Goal: Task Accomplishment & Management: Manage account settings

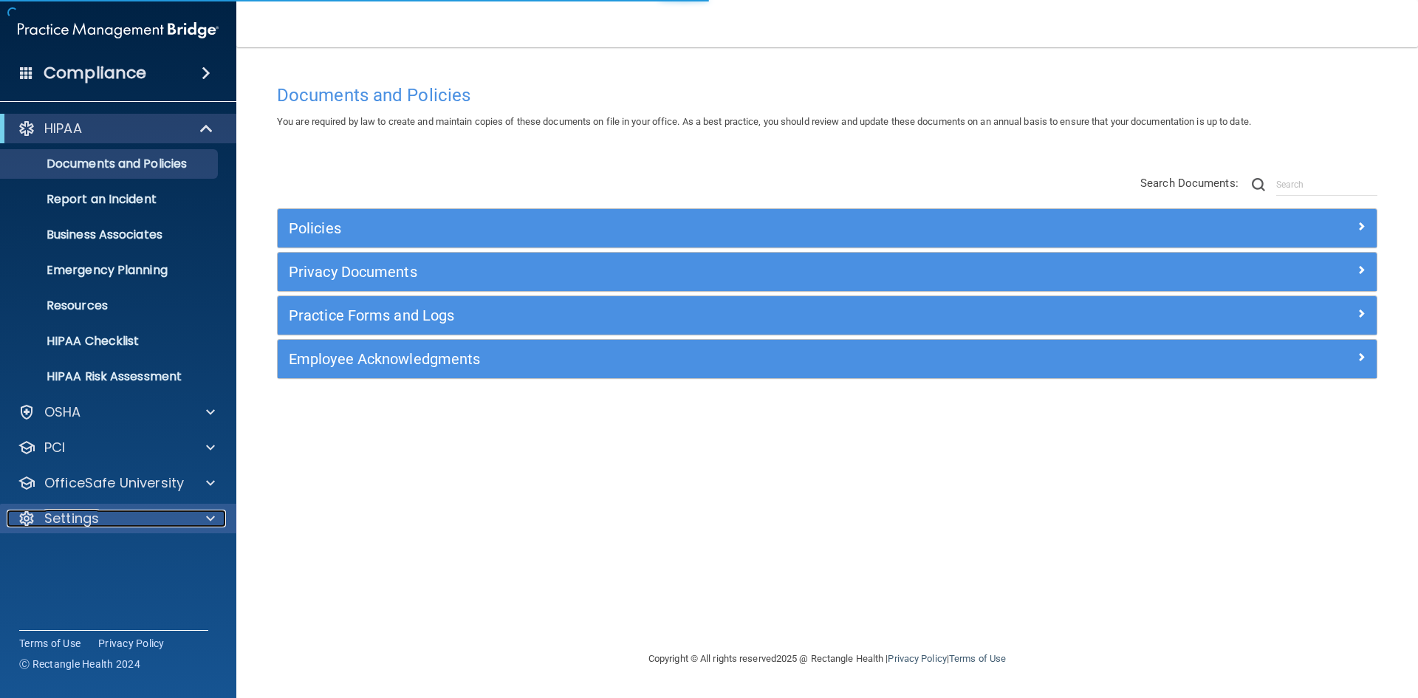
click at [129, 514] on div "Settings" at bounding box center [98, 519] width 183 height 18
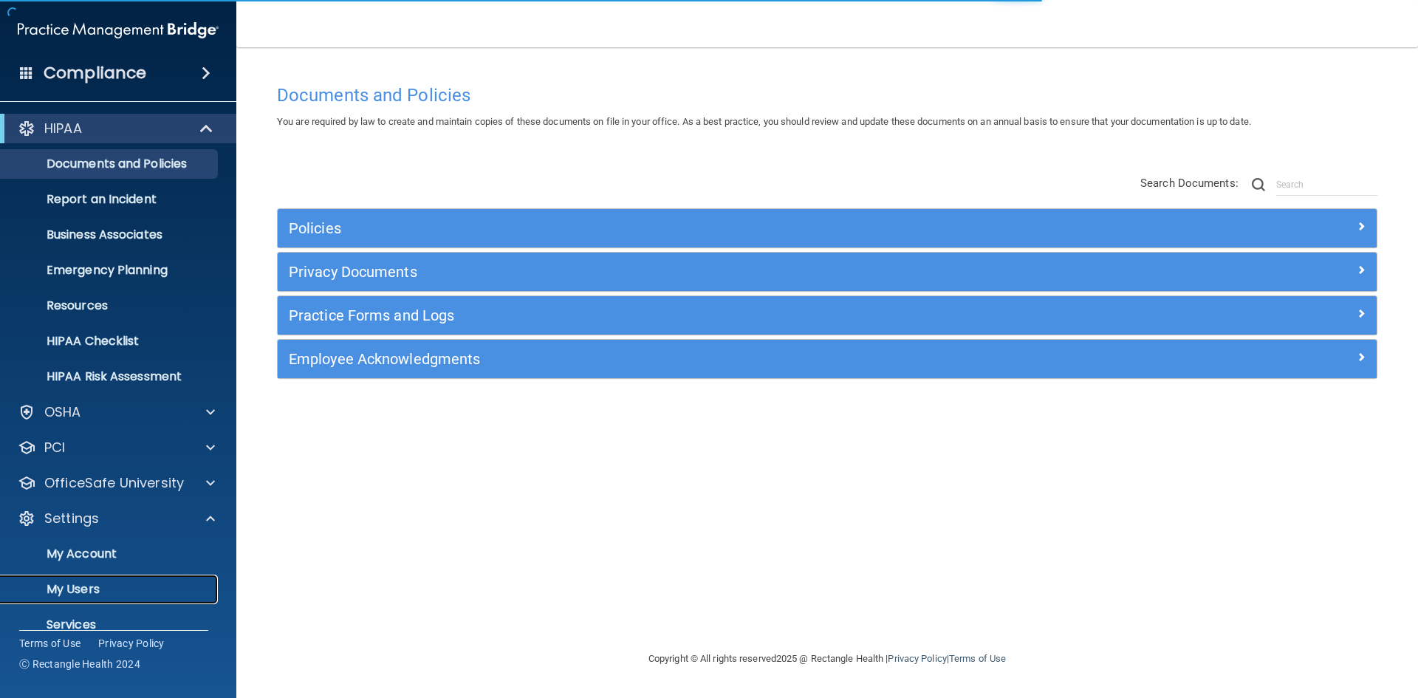
click at [120, 583] on p "My Users" at bounding box center [111, 589] width 202 height 15
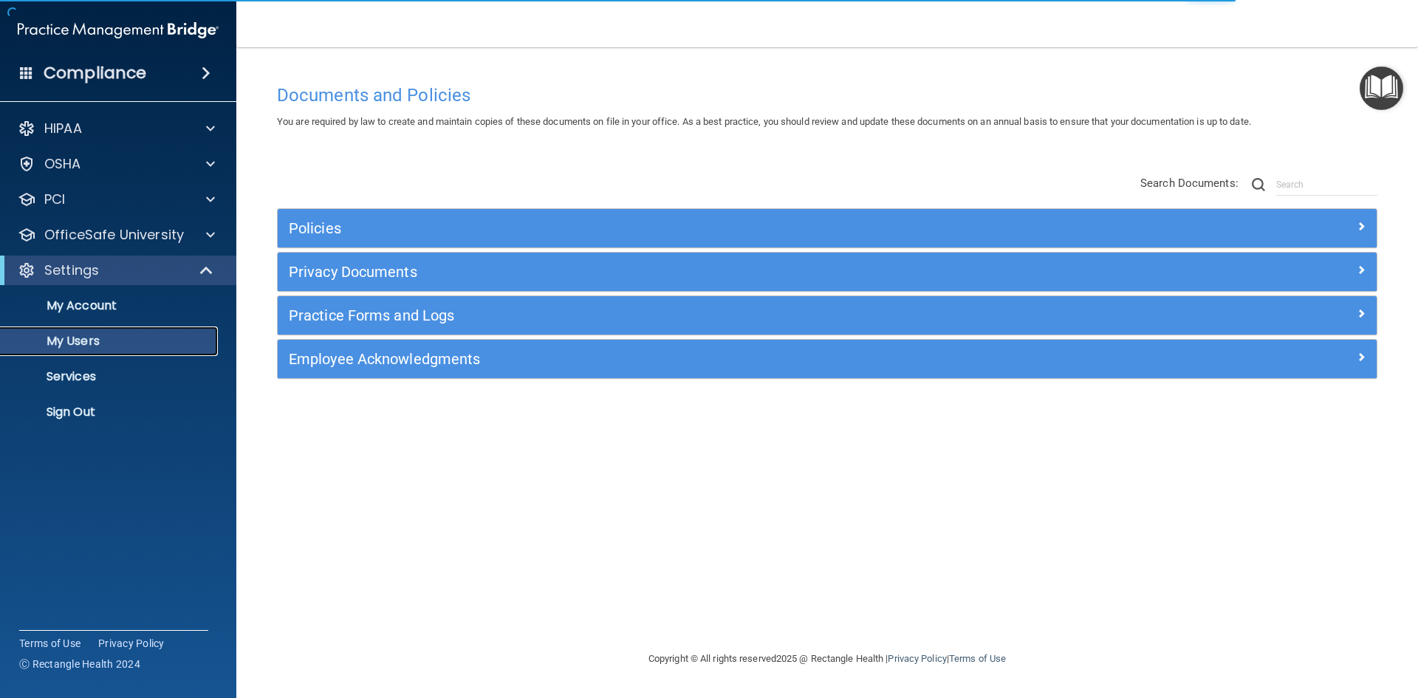
select select "20"
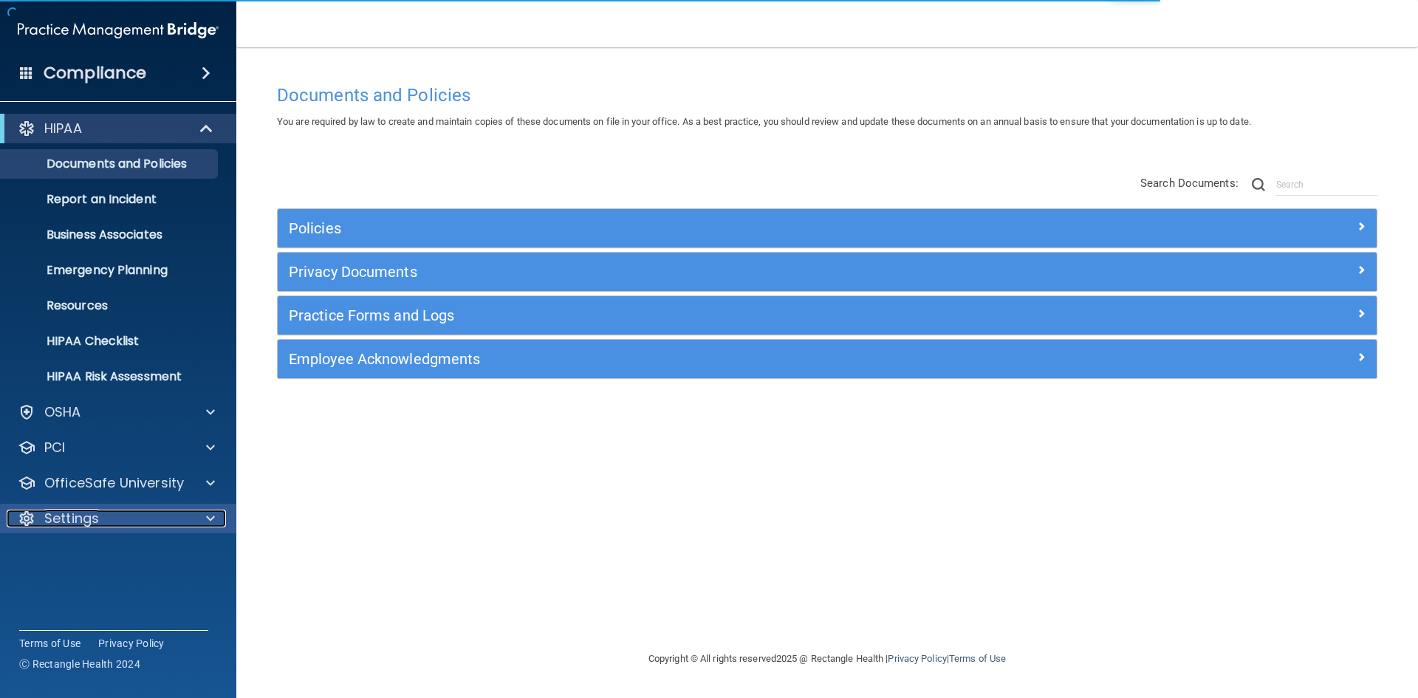
click at [95, 521] on p "Settings" at bounding box center [71, 519] width 55 height 18
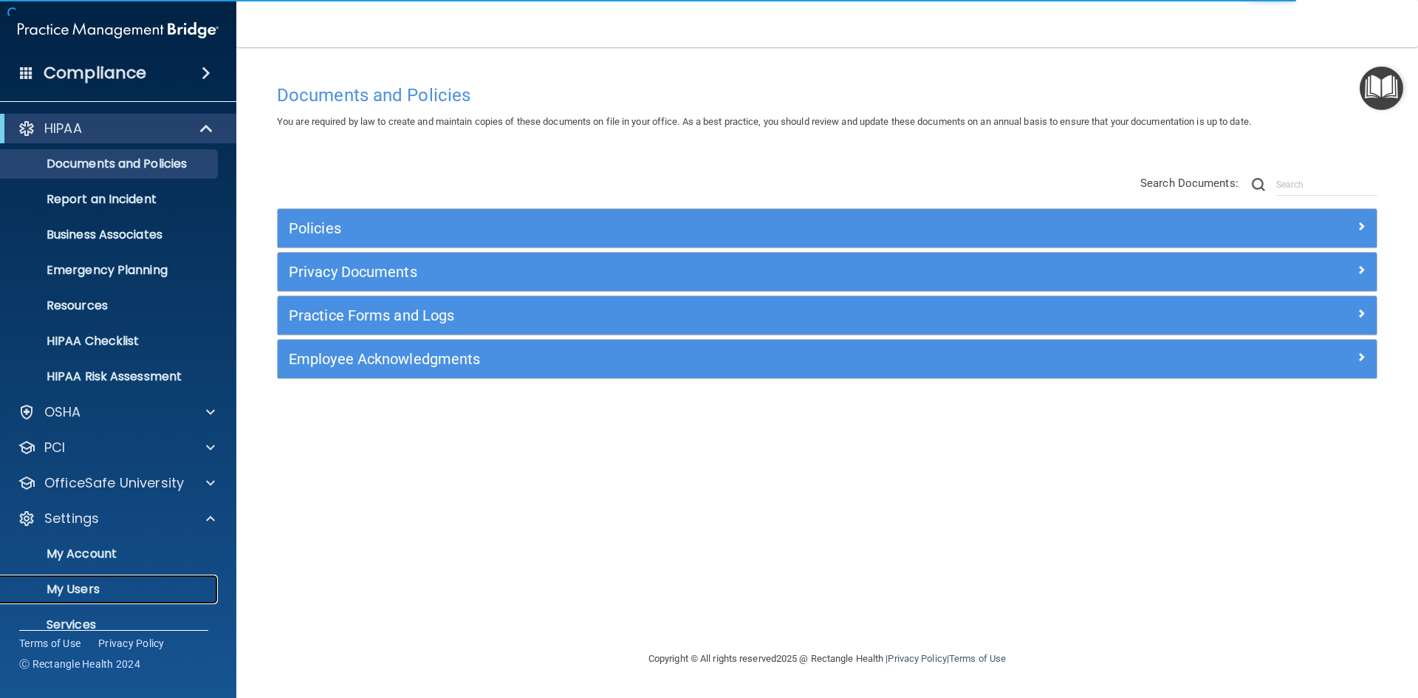
click at [102, 586] on p "My Users" at bounding box center [111, 589] width 202 height 15
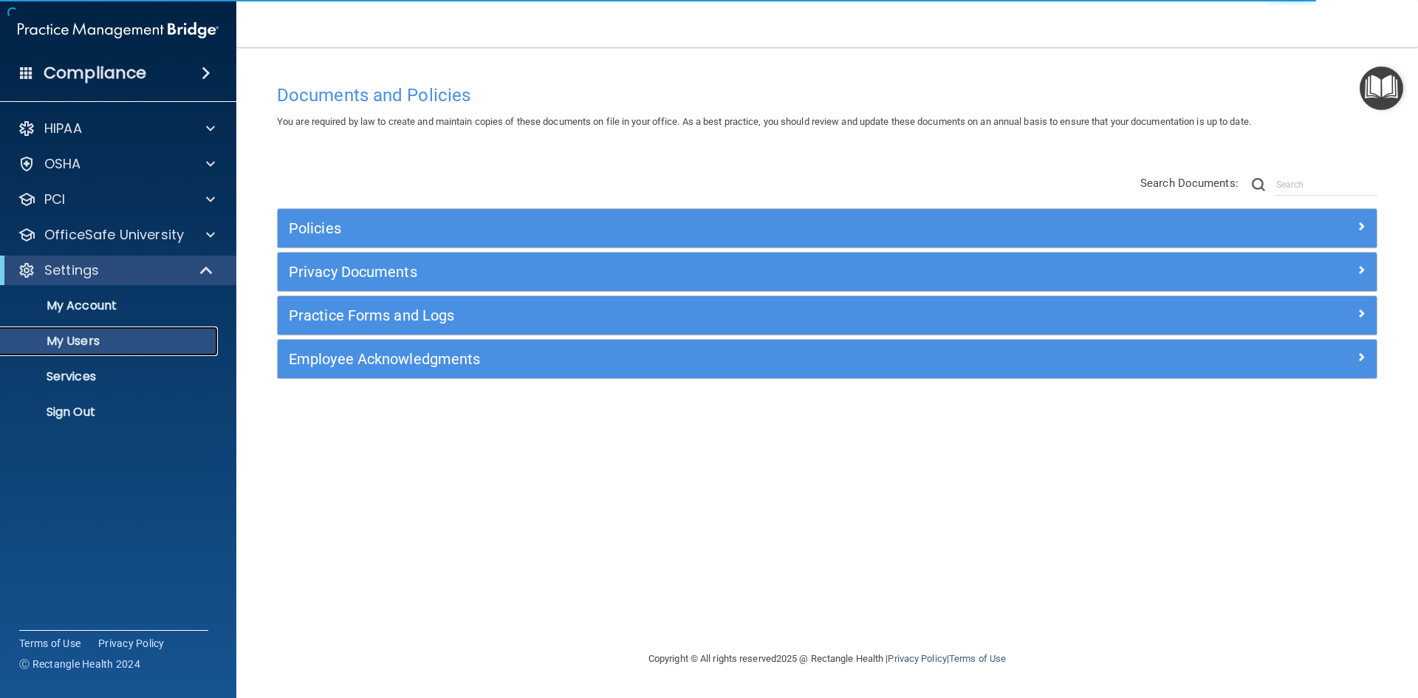
select select "20"
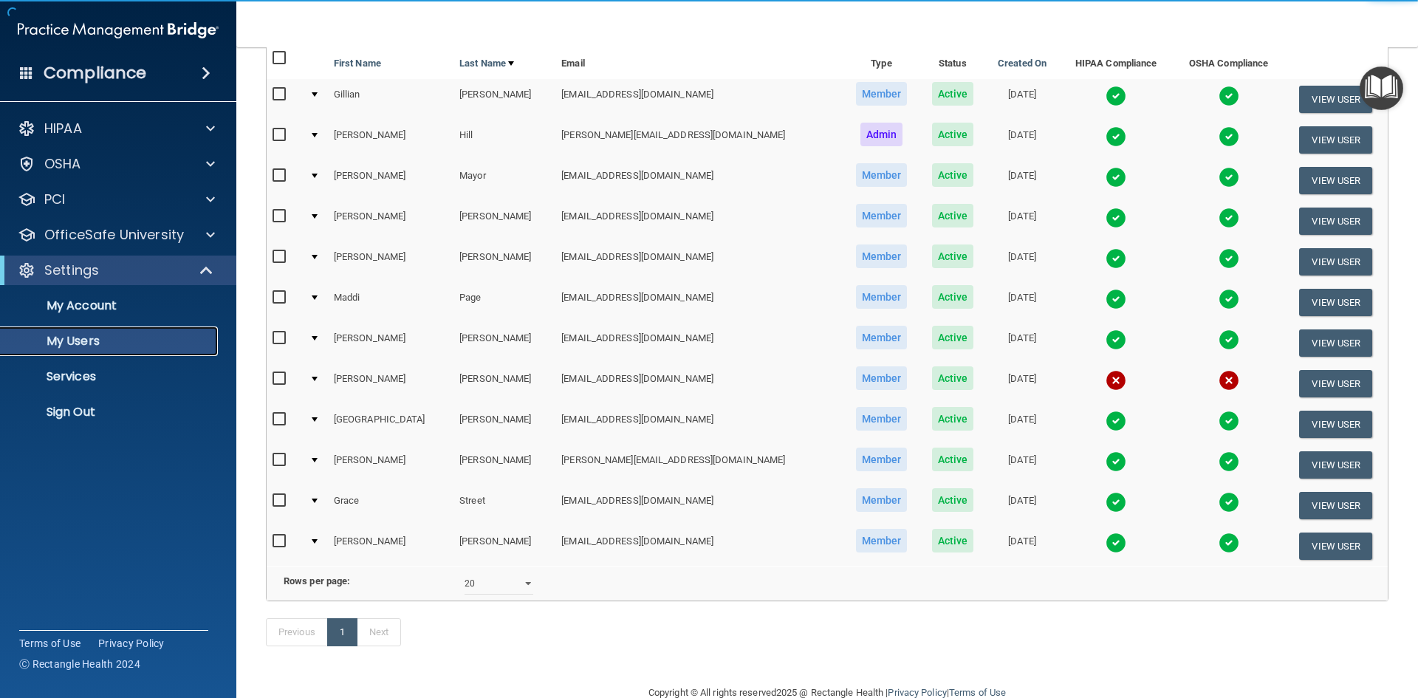
scroll to position [148, 0]
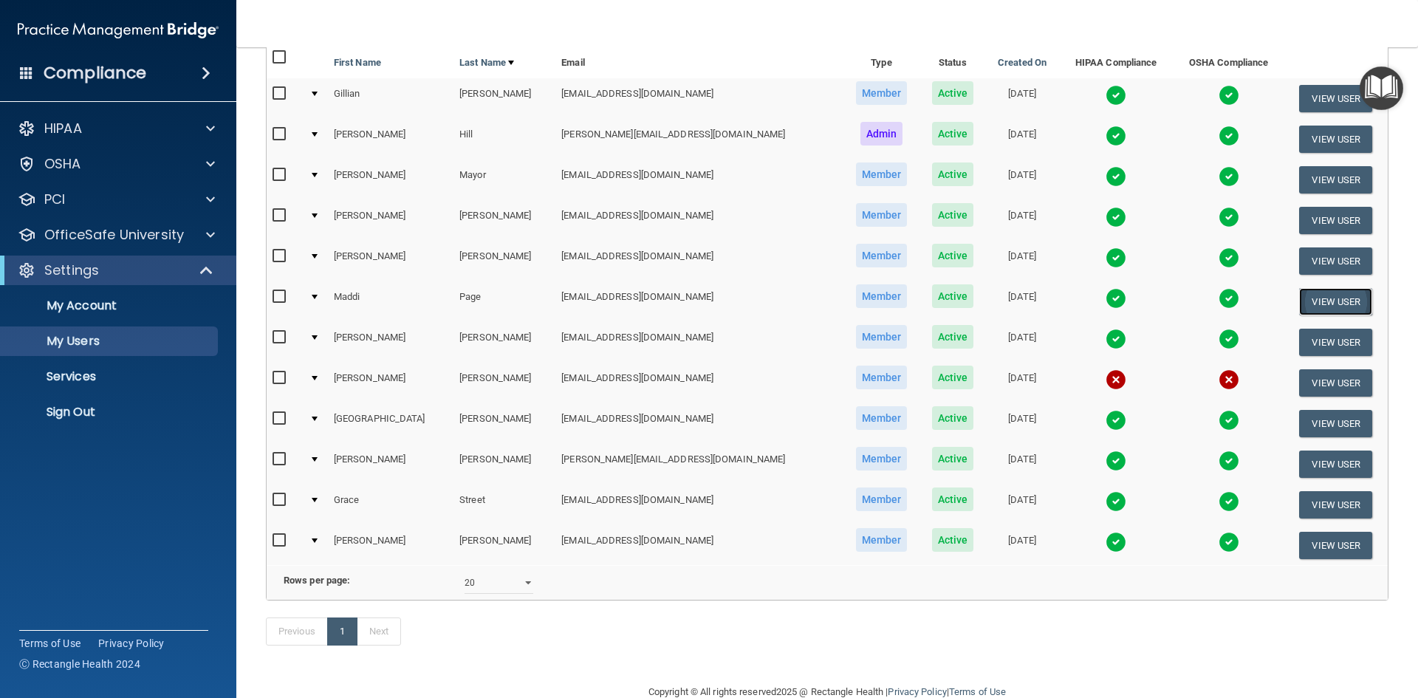
click at [1299, 301] on button "View User" at bounding box center [1335, 301] width 73 height 27
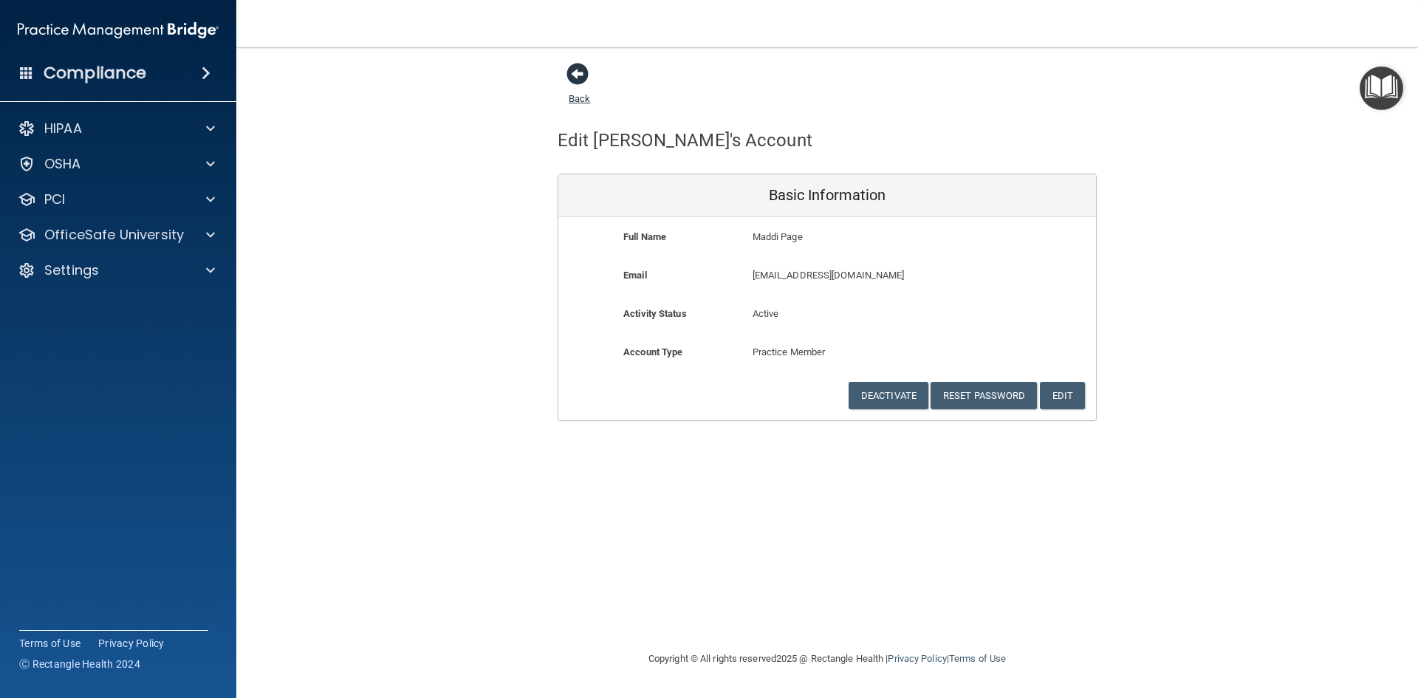
click at [575, 74] on span at bounding box center [577, 74] width 22 height 22
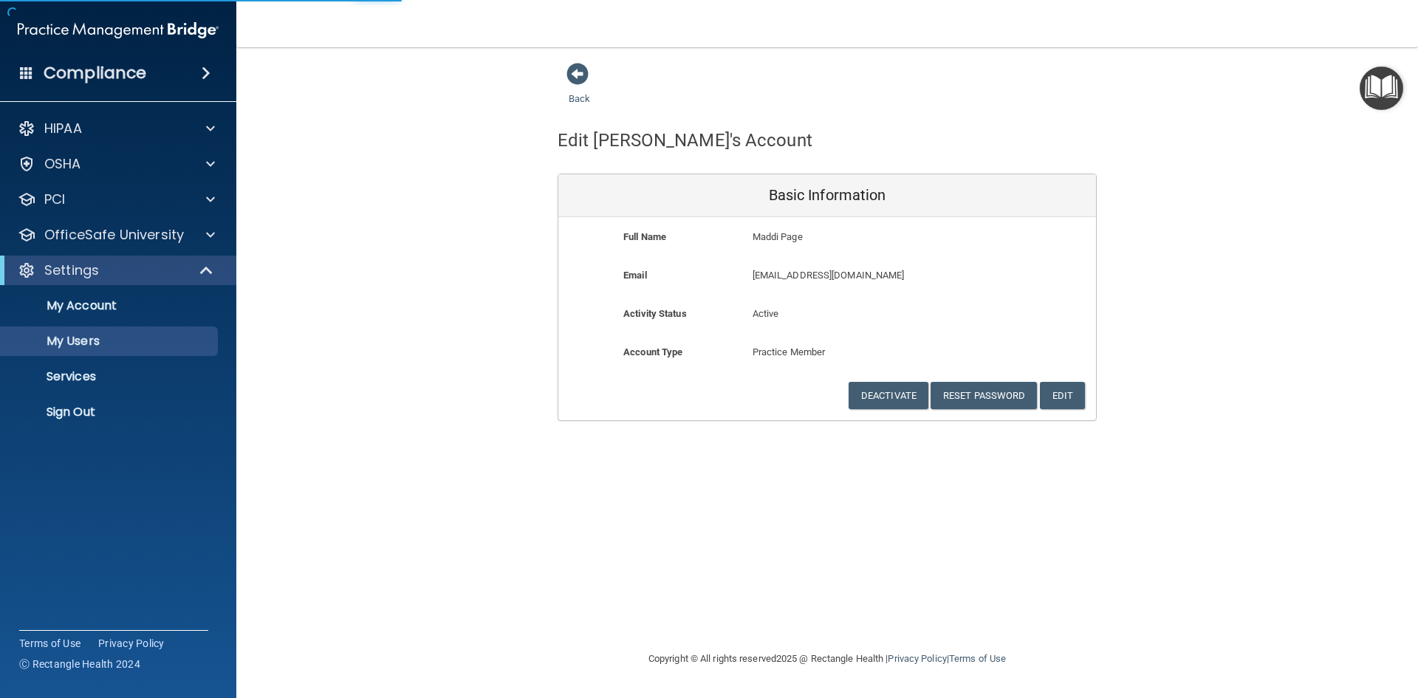
select select "20"
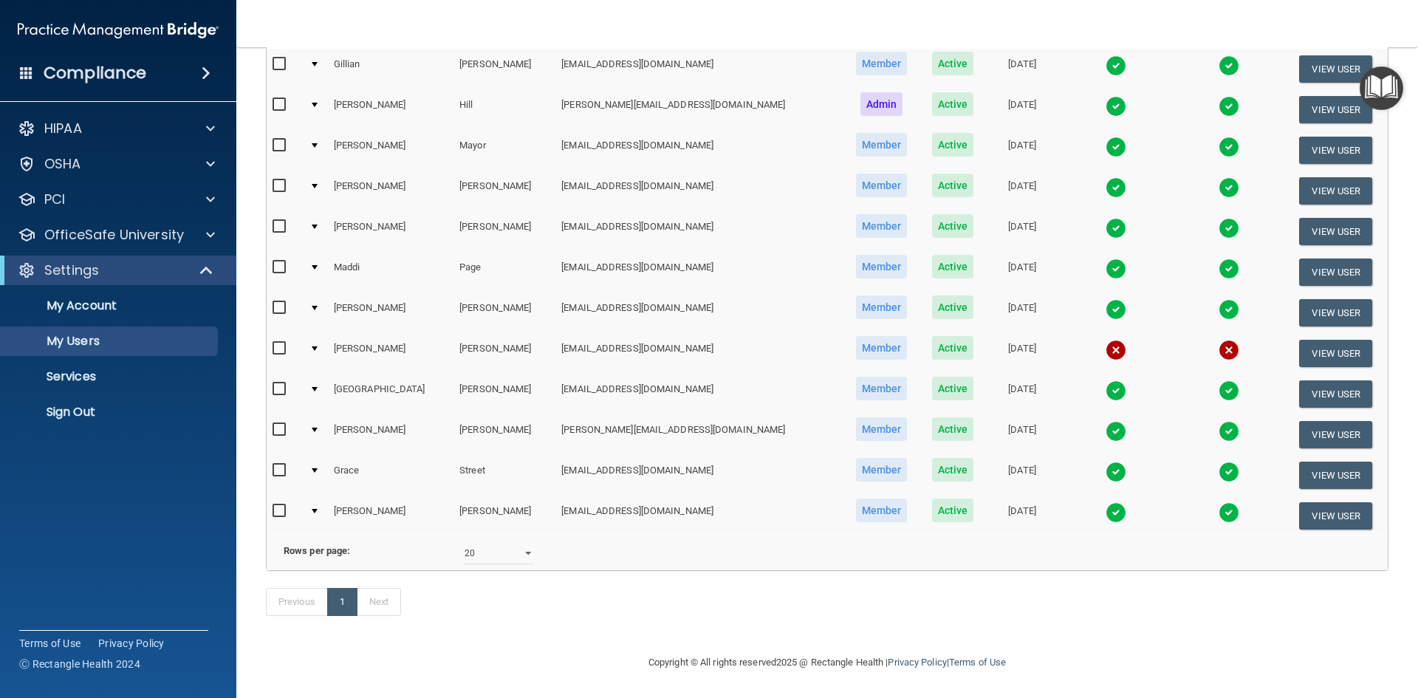
scroll to position [199, 0]
click at [567, 333] on td "[EMAIL_ADDRESS][DOMAIN_NAME]" at bounding box center [698, 353] width 287 height 41
click at [1106, 340] on img at bounding box center [1116, 350] width 21 height 21
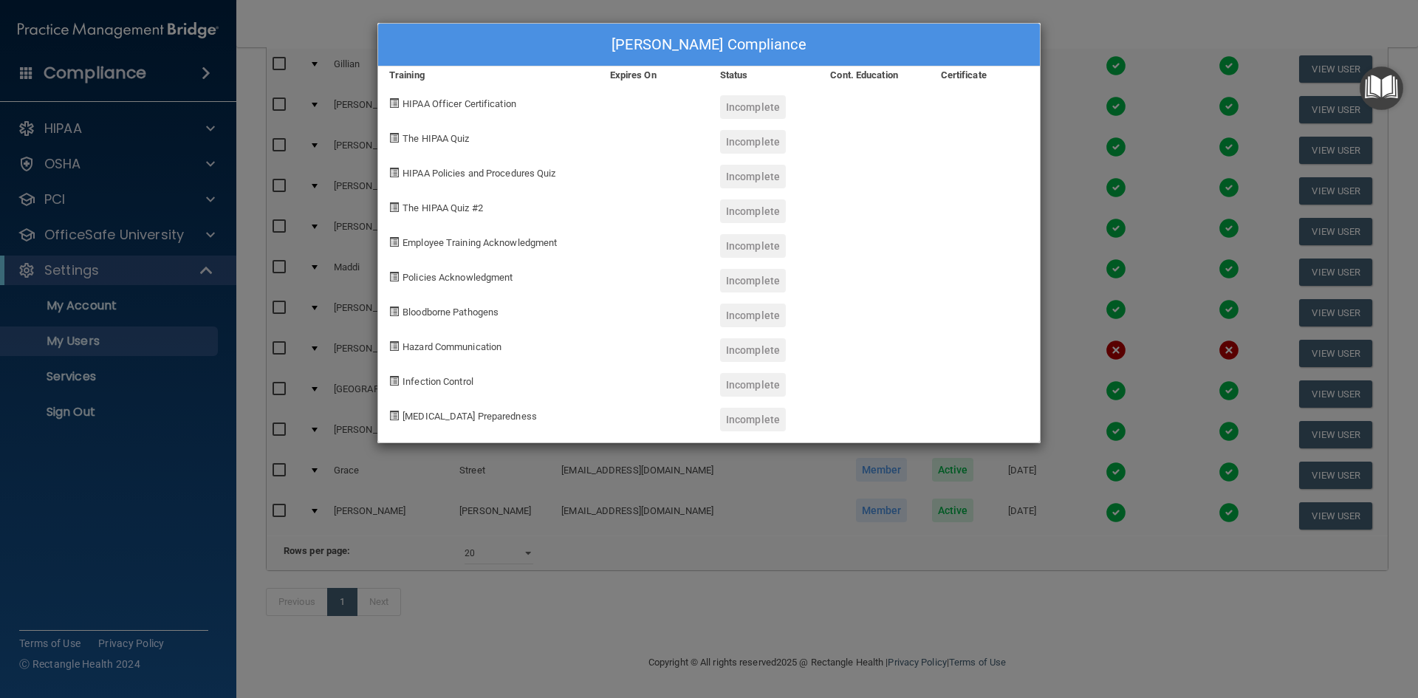
click at [1087, 24] on div "Michael Rollert's Compliance Training Expires On Status Cont. Education Certifi…" at bounding box center [709, 349] width 1418 height 698
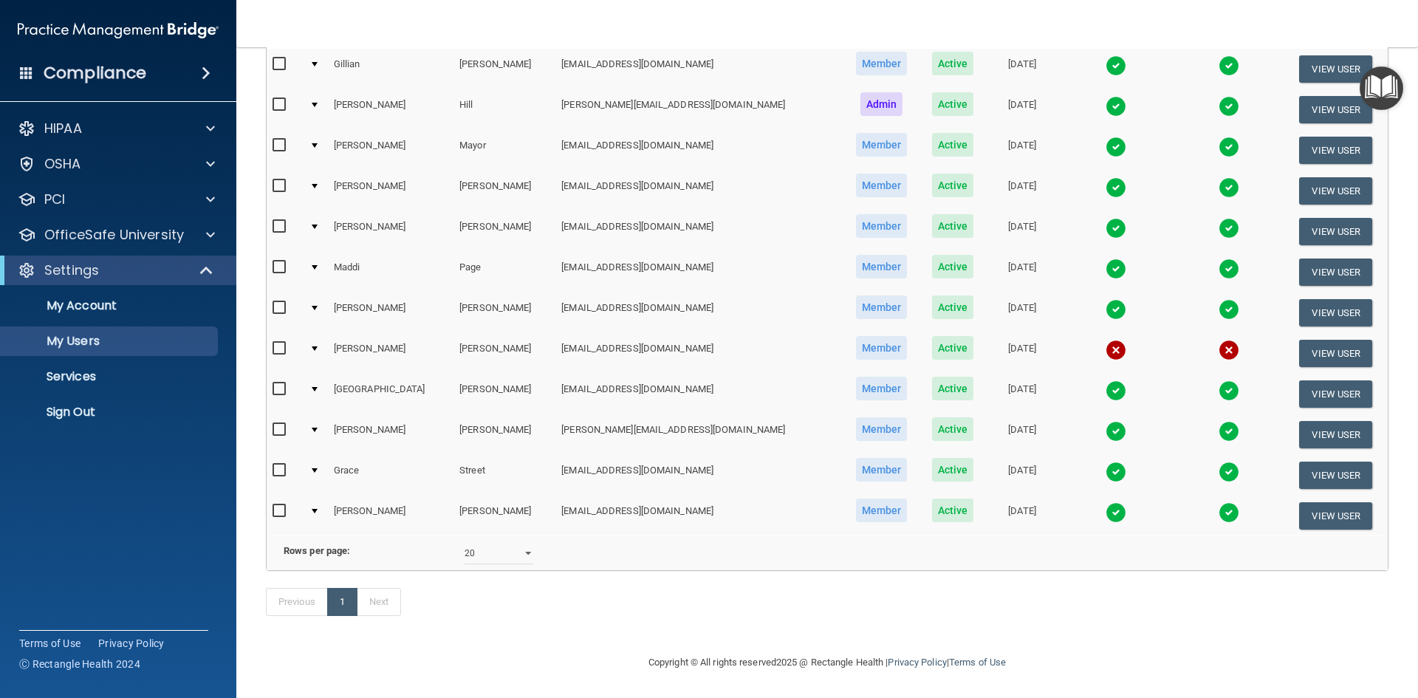
click at [985, 252] on td "[DATE]" at bounding box center [1022, 272] width 74 height 41
click at [1098, 252] on td at bounding box center [1116, 272] width 114 height 41
click at [1106, 258] on img at bounding box center [1116, 268] width 21 height 21
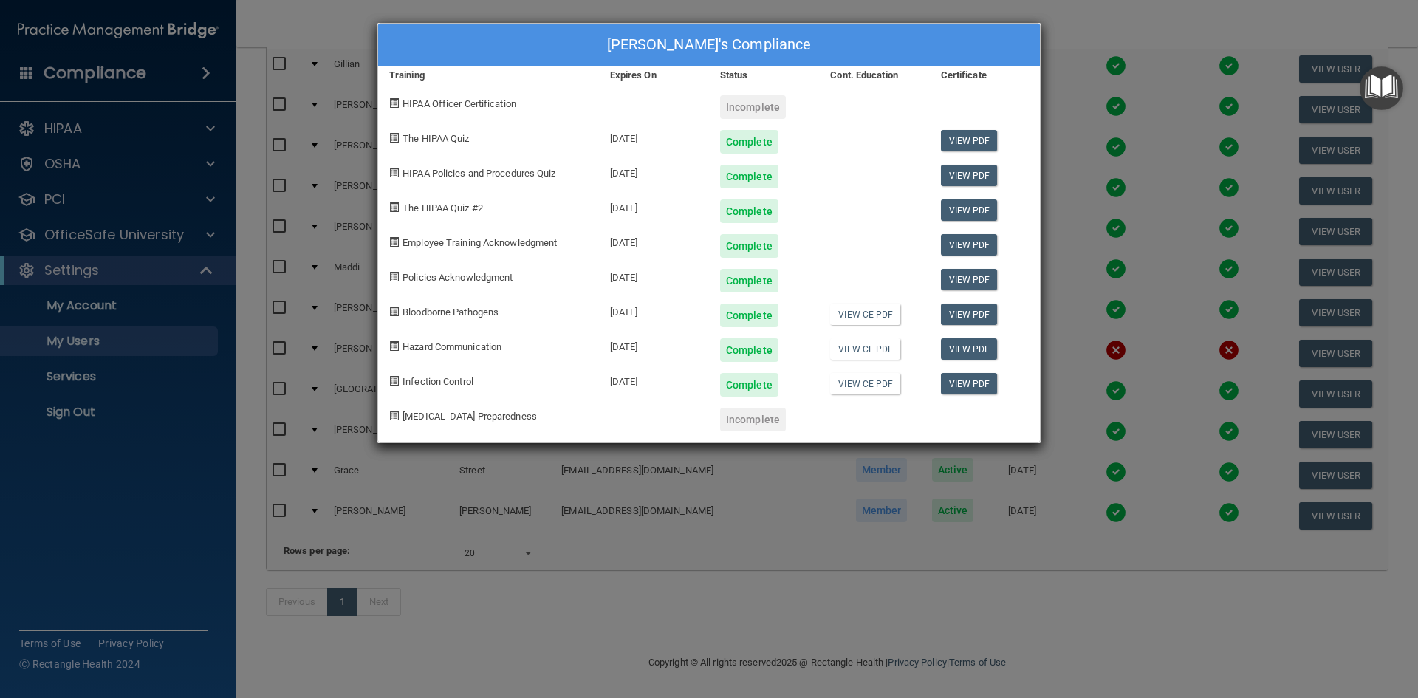
click at [1080, 35] on div "Maddi Page's Compliance Training Expires On Status Cont. Education Certificate …" at bounding box center [709, 349] width 1418 height 698
click at [1063, 14] on div "Maddi Page's Compliance Training Expires On Status Cont. Education Certificate …" at bounding box center [709, 349] width 1418 height 698
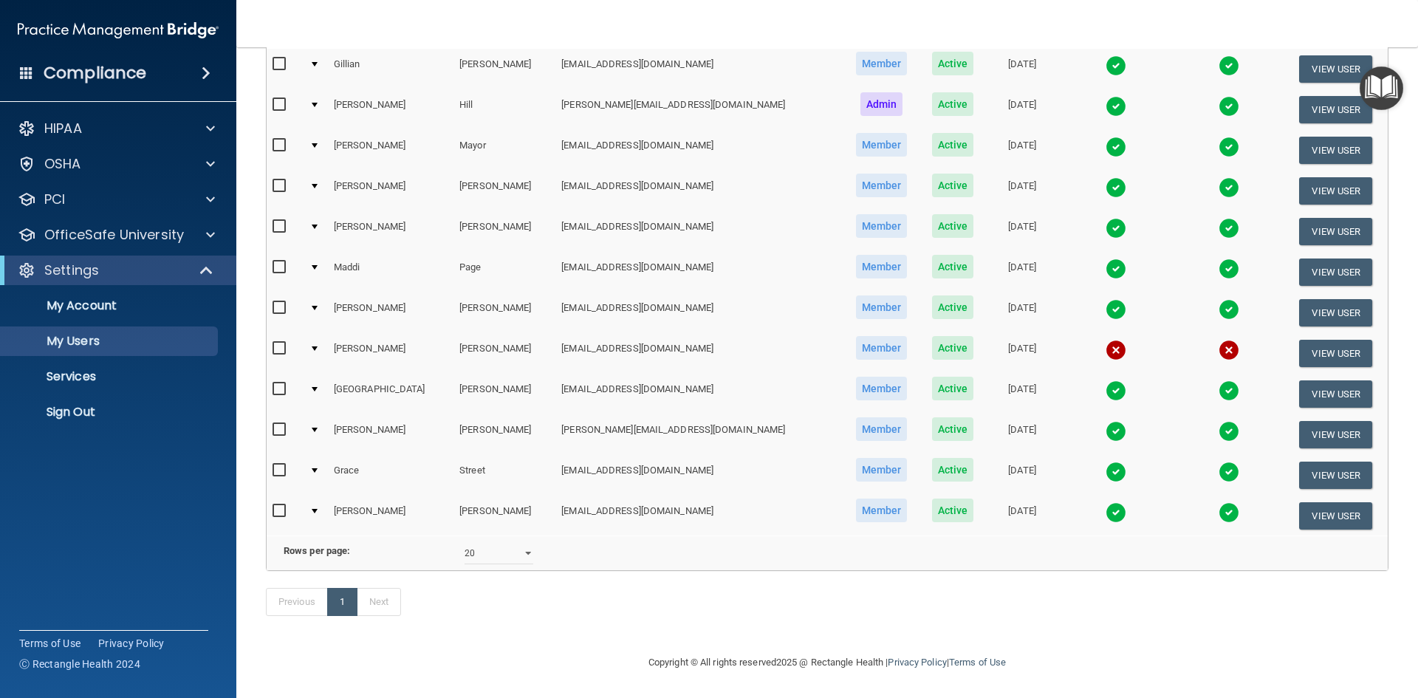
click at [1173, 252] on td at bounding box center [1229, 272] width 112 height 41
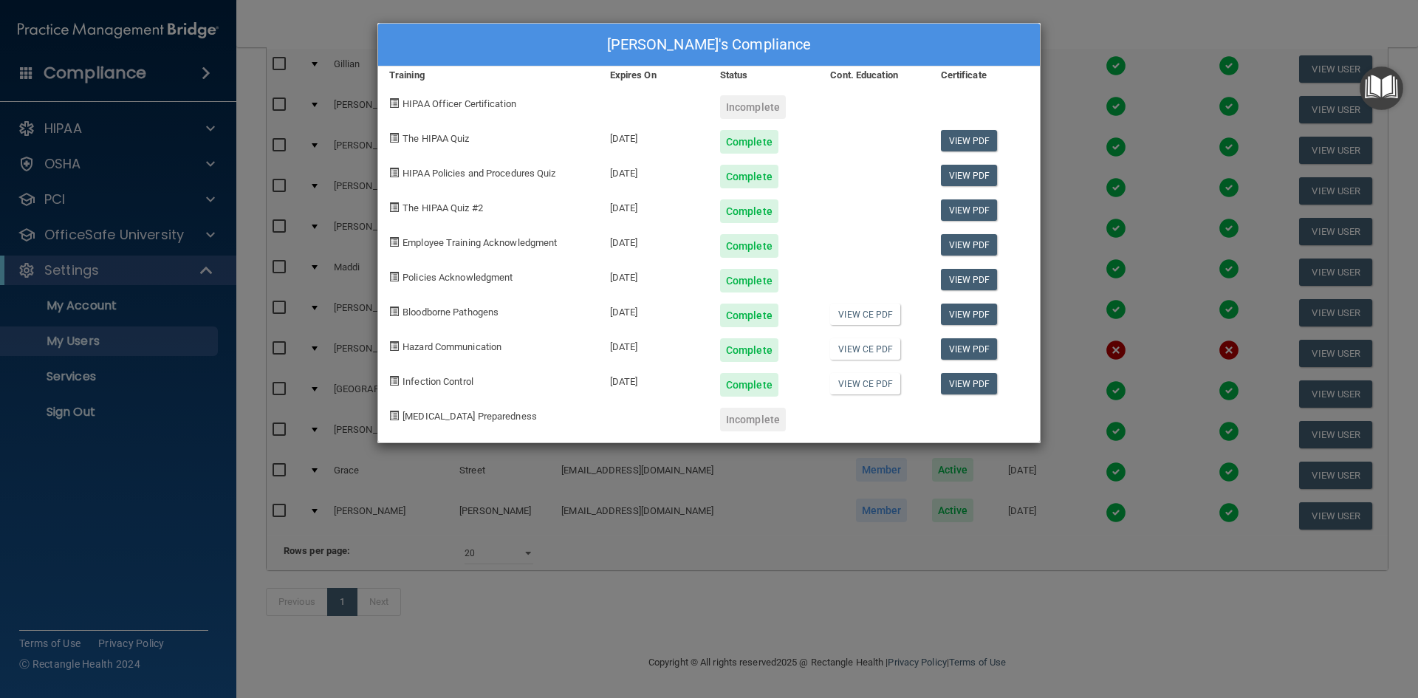
click at [1071, 23] on div "Maddi Page's Compliance Training Expires On Status Cont. Education Certificate …" at bounding box center [709, 349] width 1418 height 698
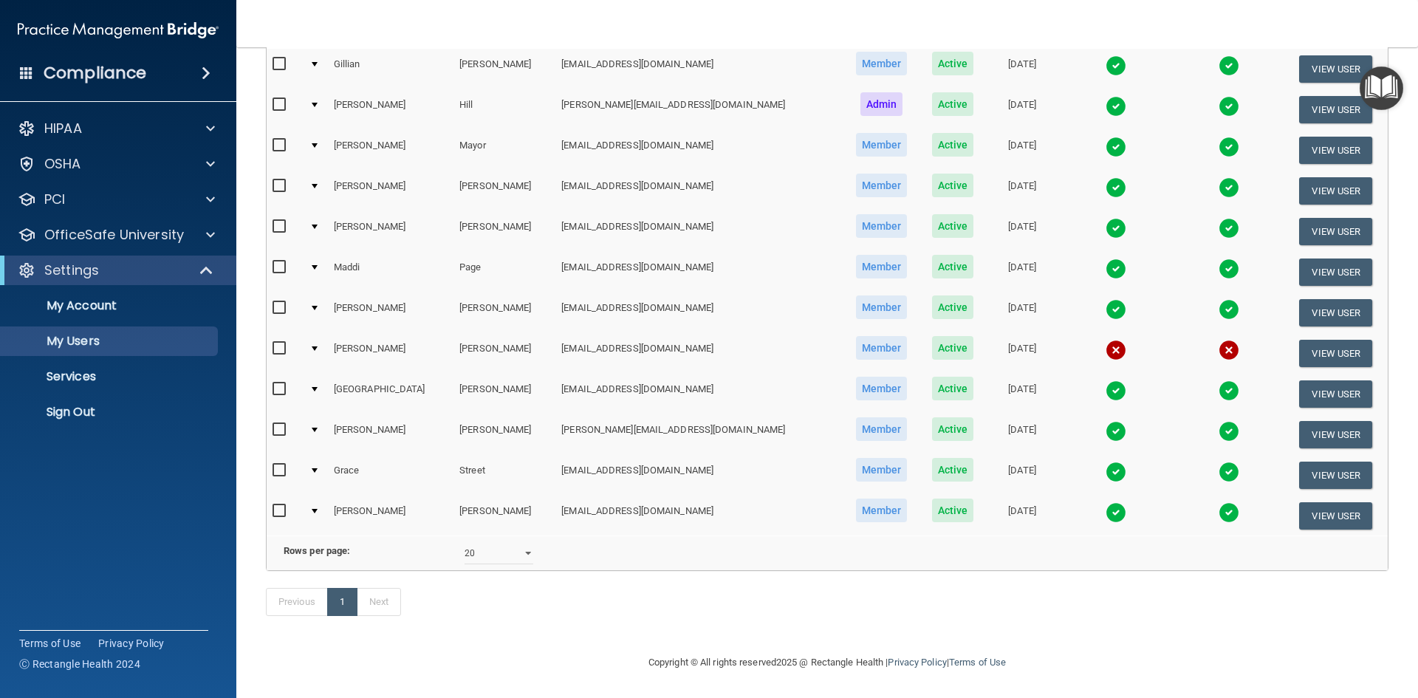
click at [1106, 299] on img at bounding box center [1116, 309] width 21 height 21
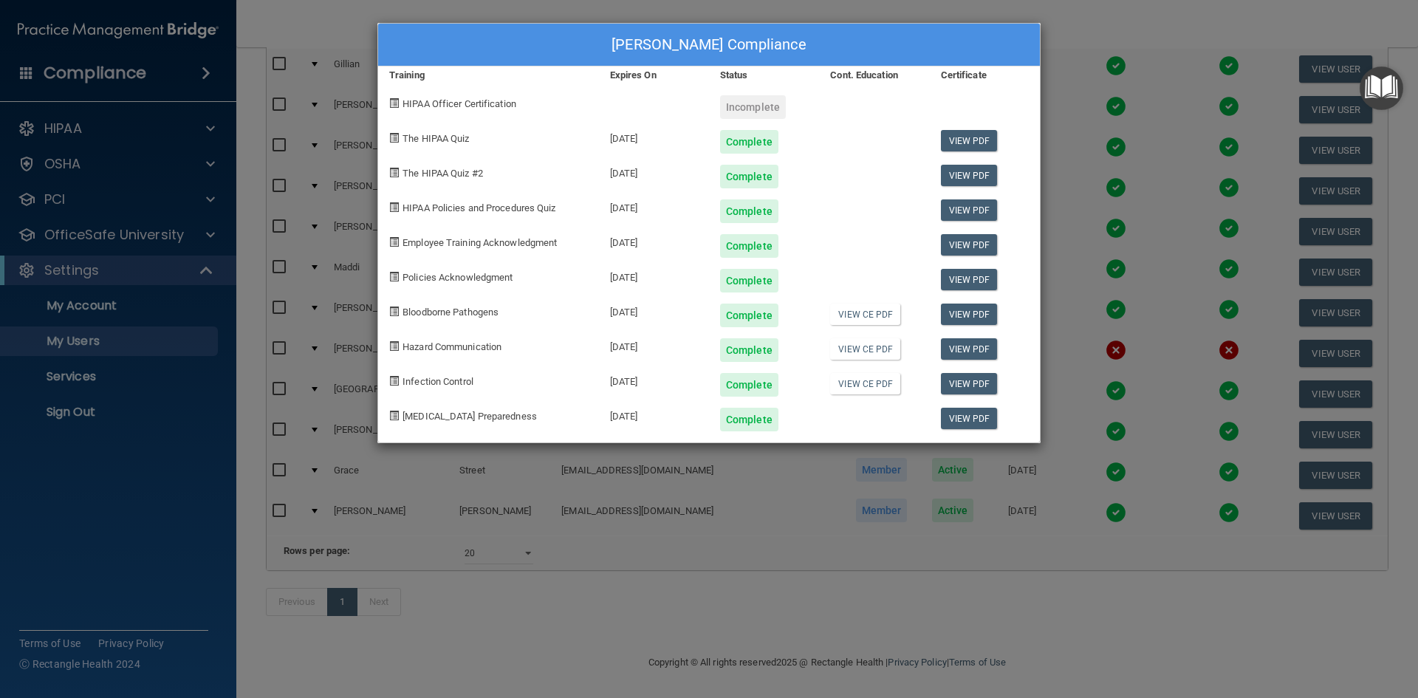
click at [332, 35] on div "Doris Perez's Compliance Training Expires On Status Cont. Education Certificate…" at bounding box center [709, 349] width 1418 height 698
